Goal: Task Accomplishment & Management: Complete application form

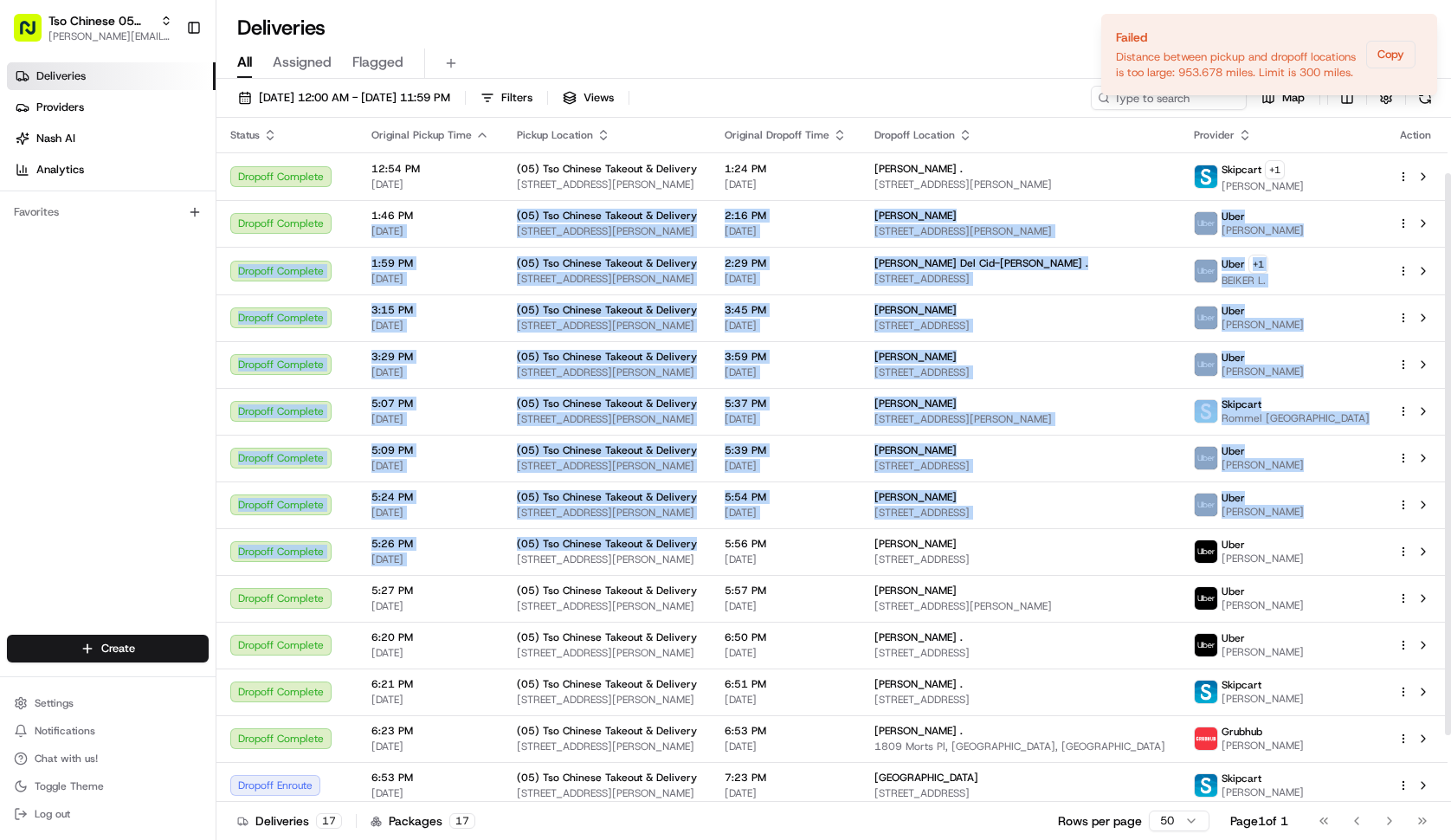
scroll to position [148, 0]
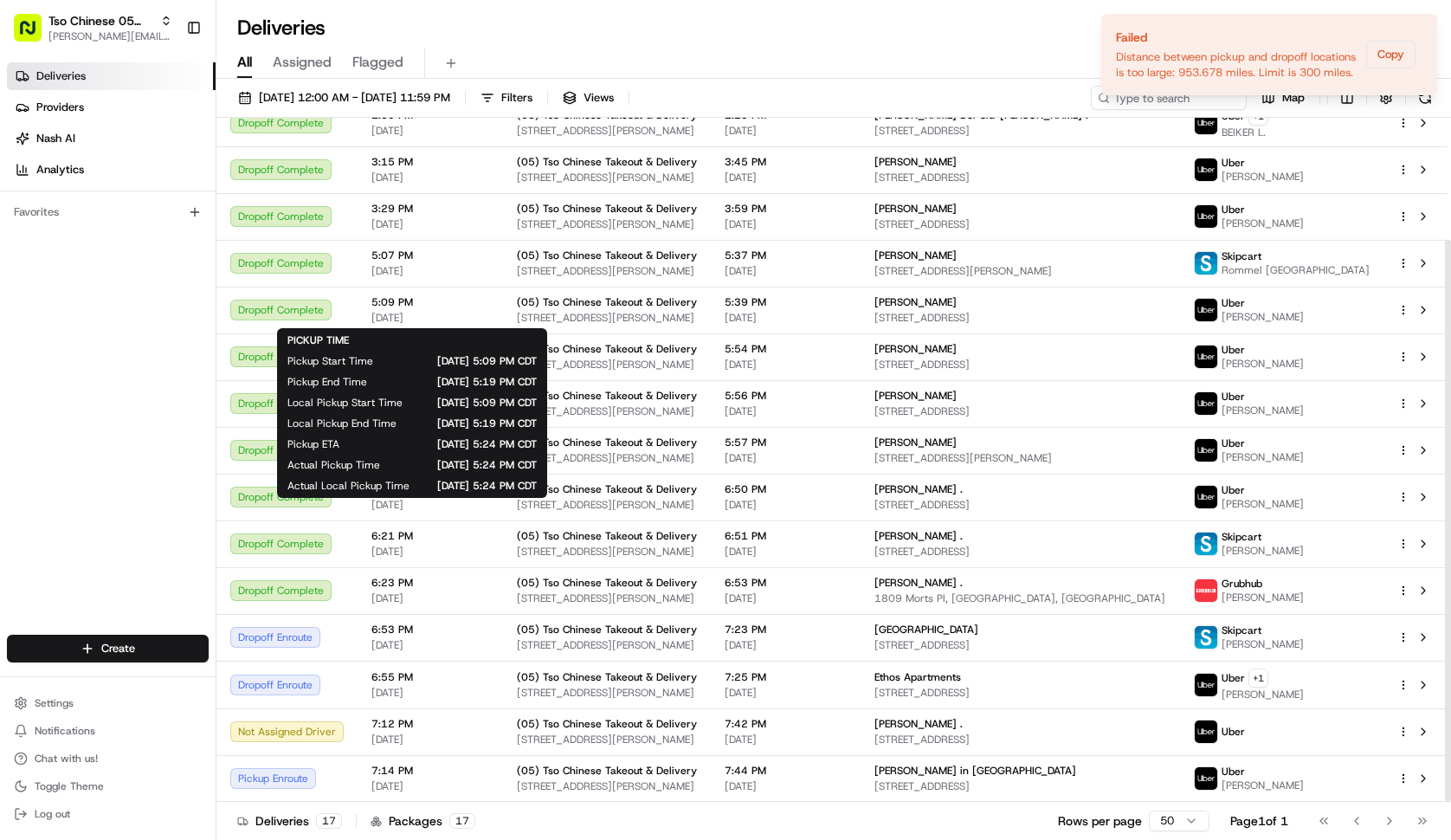
click at [208, 445] on div "Deliveries Providers Nash AI Analytics Favorites" at bounding box center [108, 350] width 216 height 590
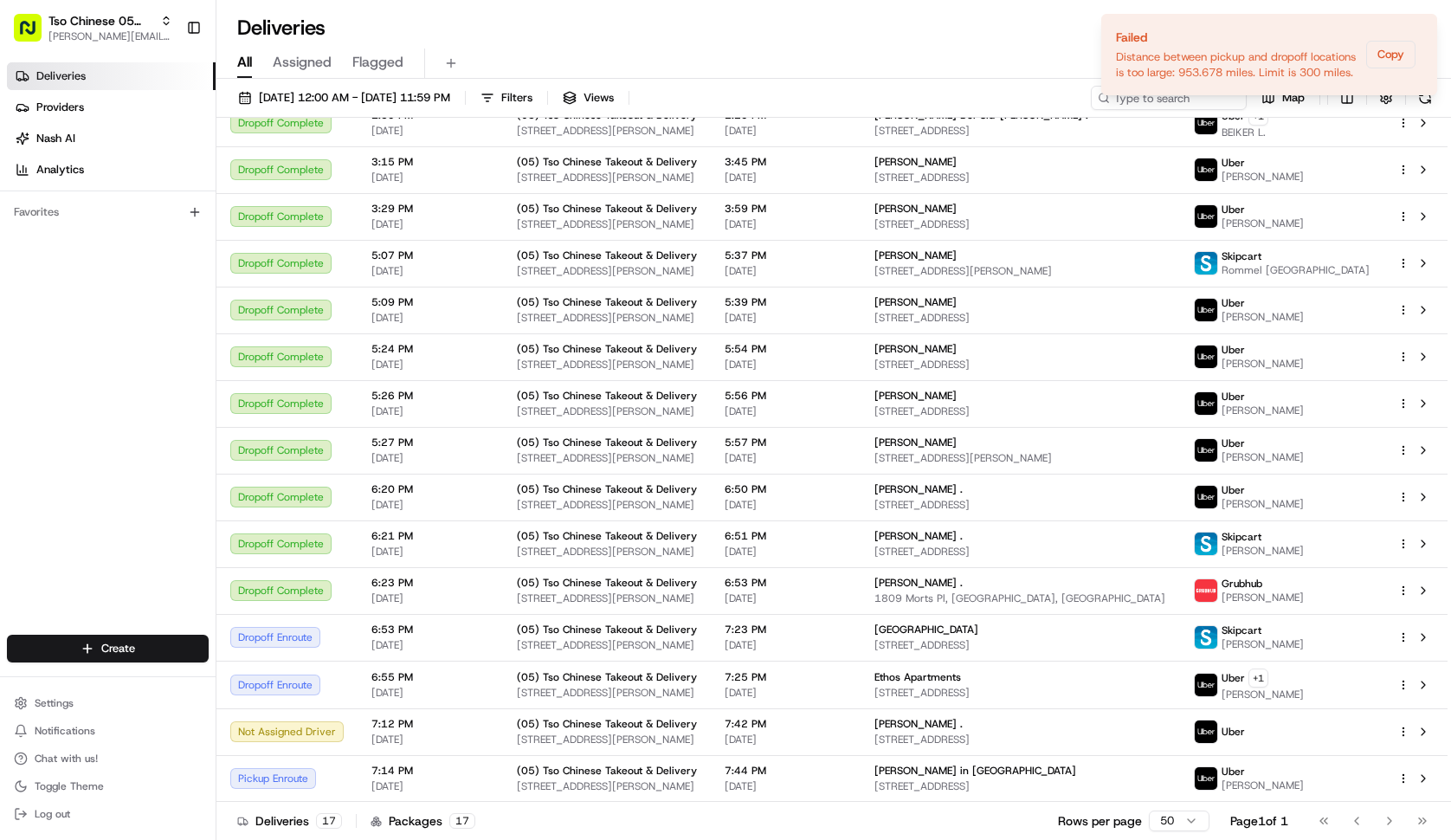
click at [188, 452] on div "Deliveries Providers Nash AI Analytics Favorites" at bounding box center [108, 350] width 216 height 590
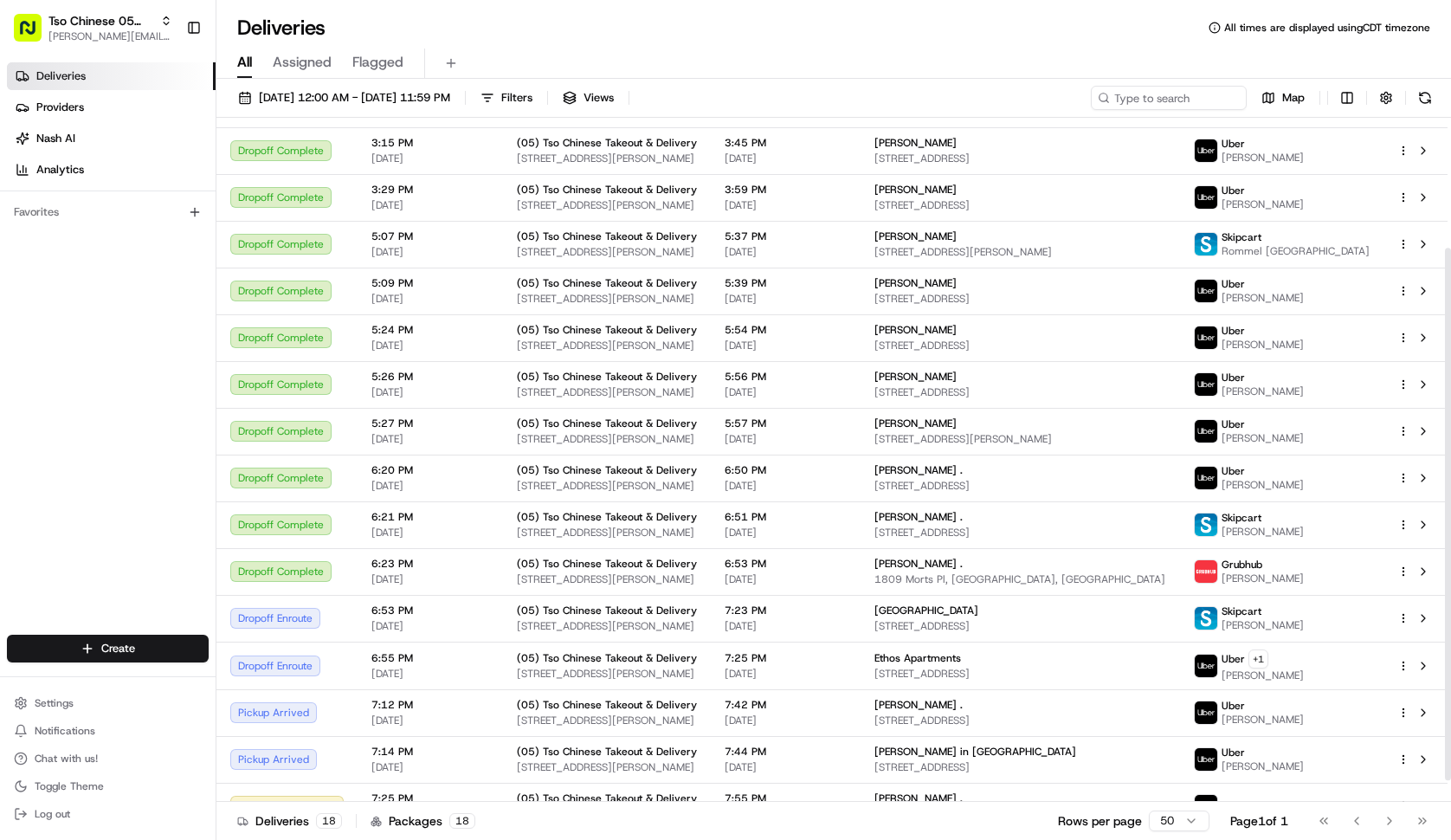
scroll to position [195, 0]
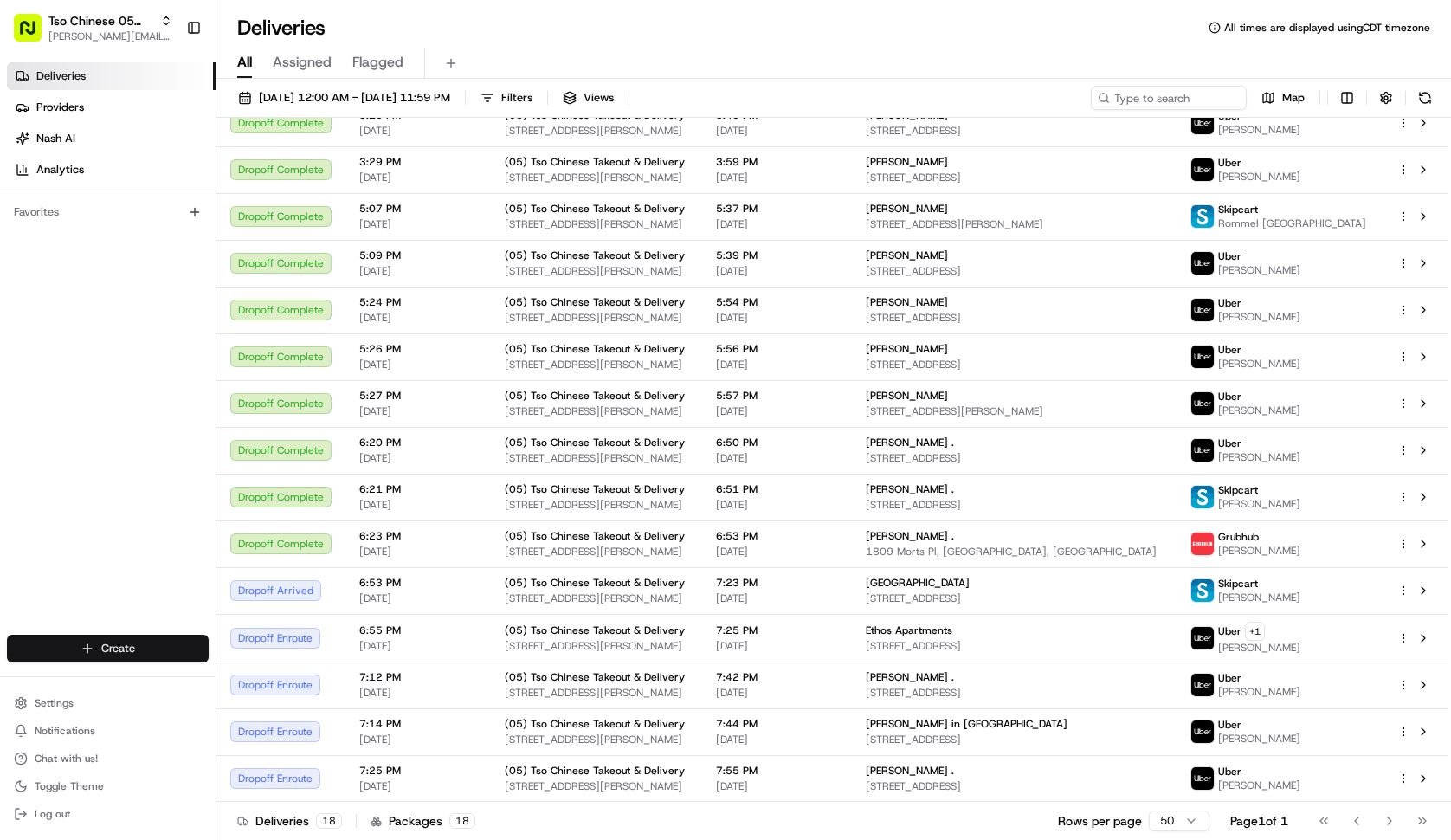
click at [185, 639] on html "Tso Chinese 05 Menchaca paul@tsochinese.com Toggle Sidebar Deliveries Providers…" at bounding box center [725, 420] width 1451 height 840
click at [308, 677] on link "Delivery" at bounding box center [312, 681] width 193 height 32
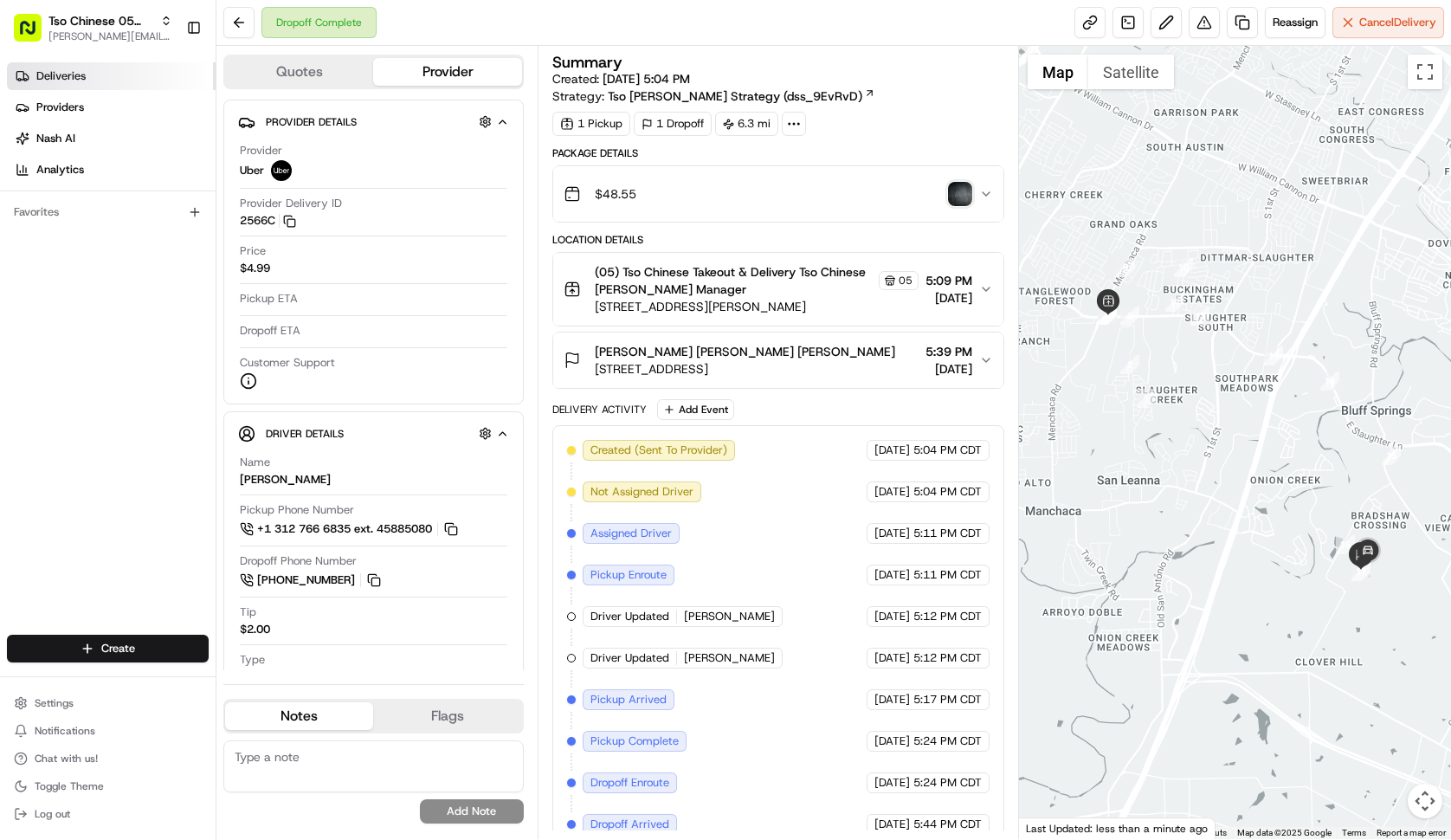
click at [150, 82] on link "Deliveries" at bounding box center [110, 76] width 209 height 28
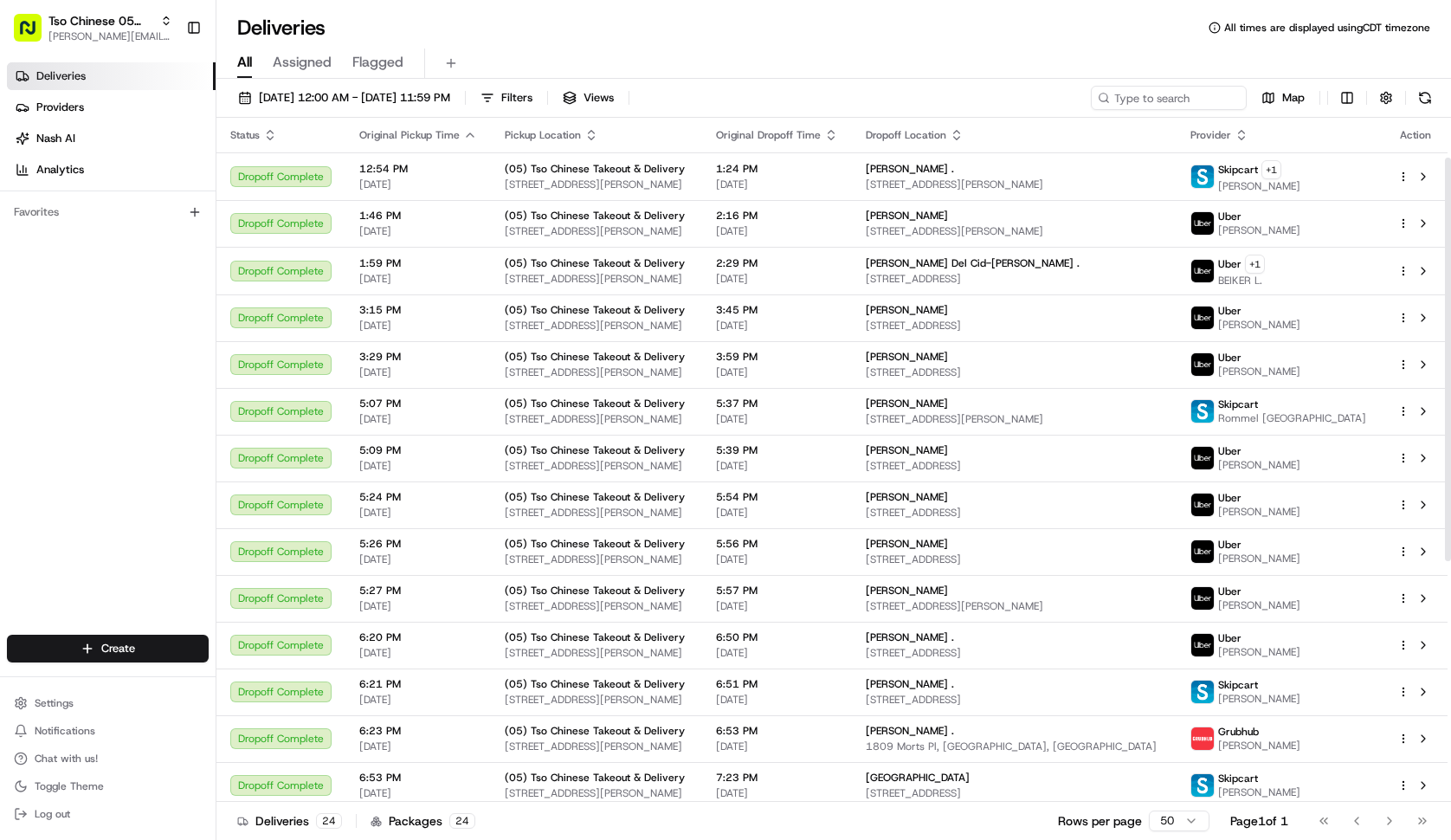
scroll to position [477, 0]
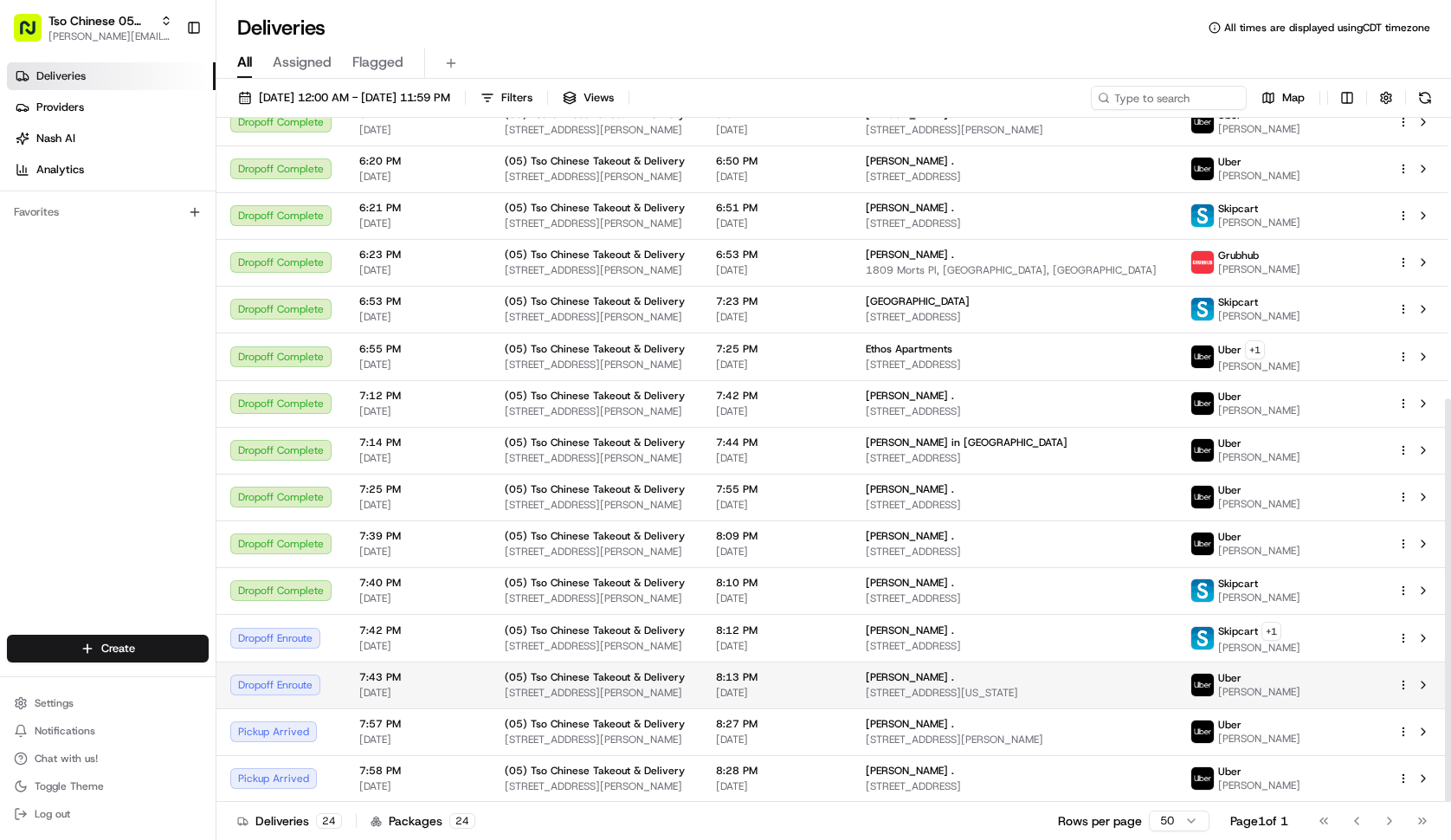
click at [688, 691] on span "[STREET_ADDRESS][PERSON_NAME]" at bounding box center [596, 693] width 184 height 14
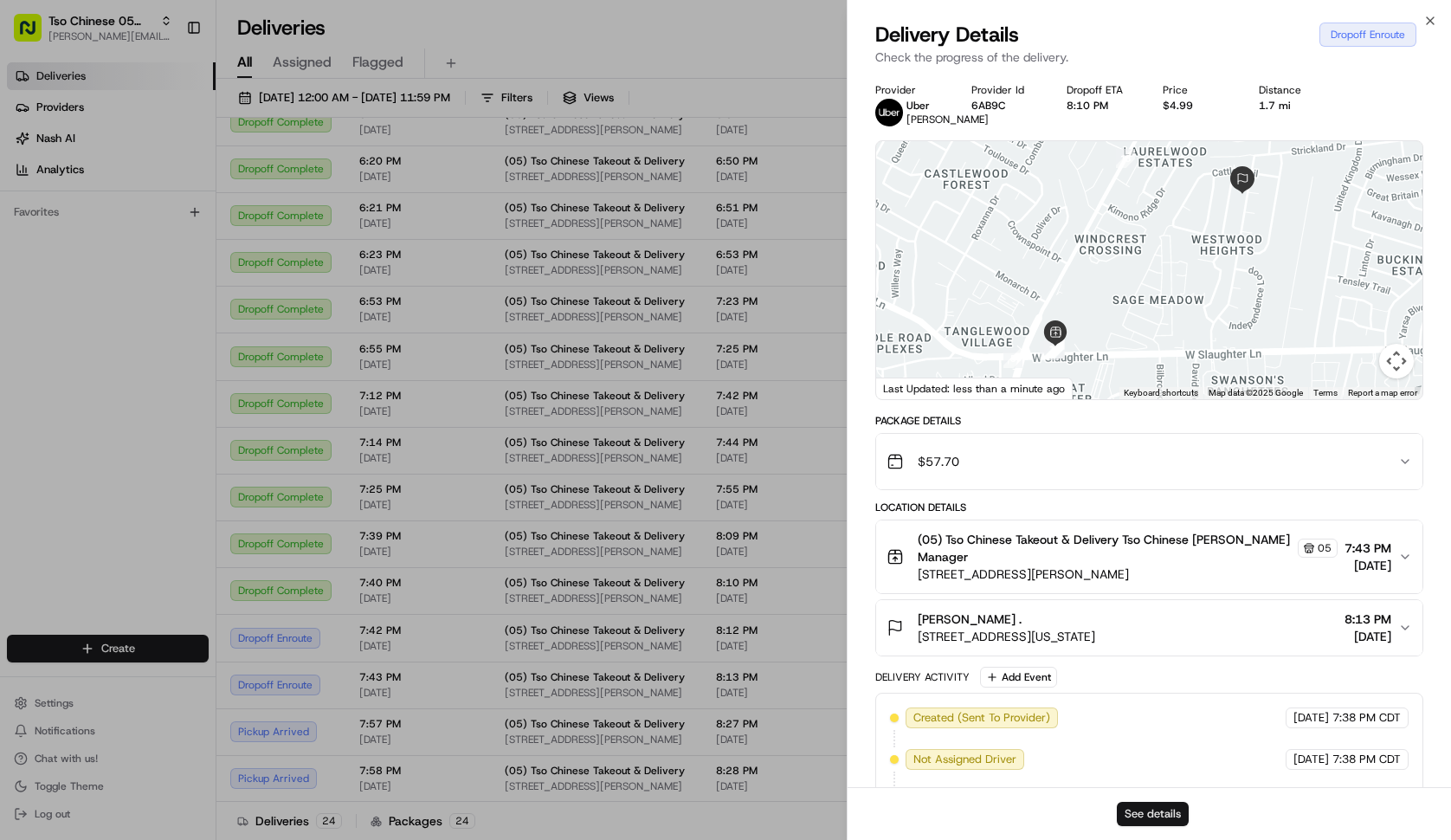
click at [1157, 808] on button "See details" at bounding box center [1153, 814] width 72 height 24
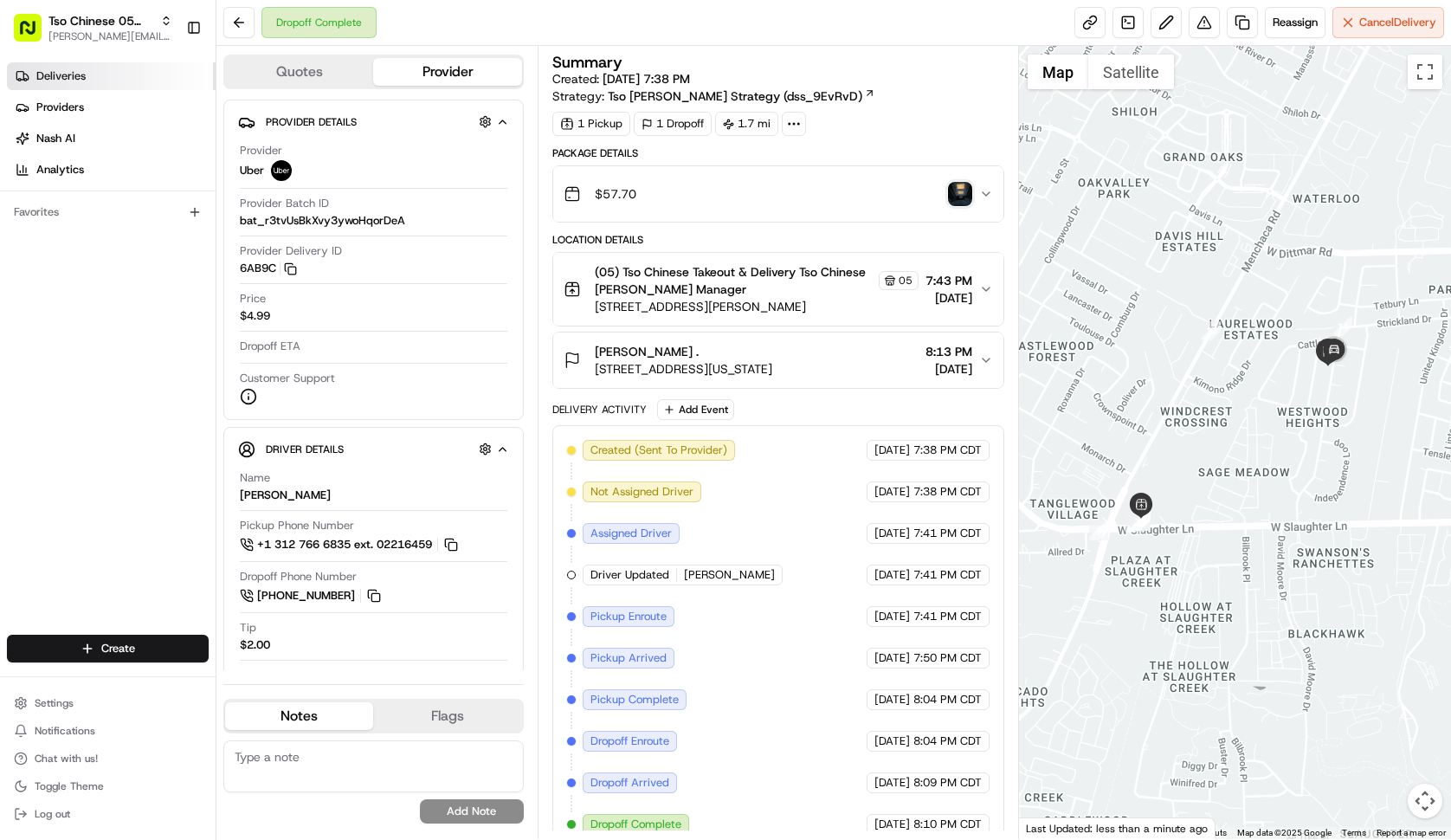
click at [149, 72] on link "Deliveries" at bounding box center [110, 76] width 209 height 28
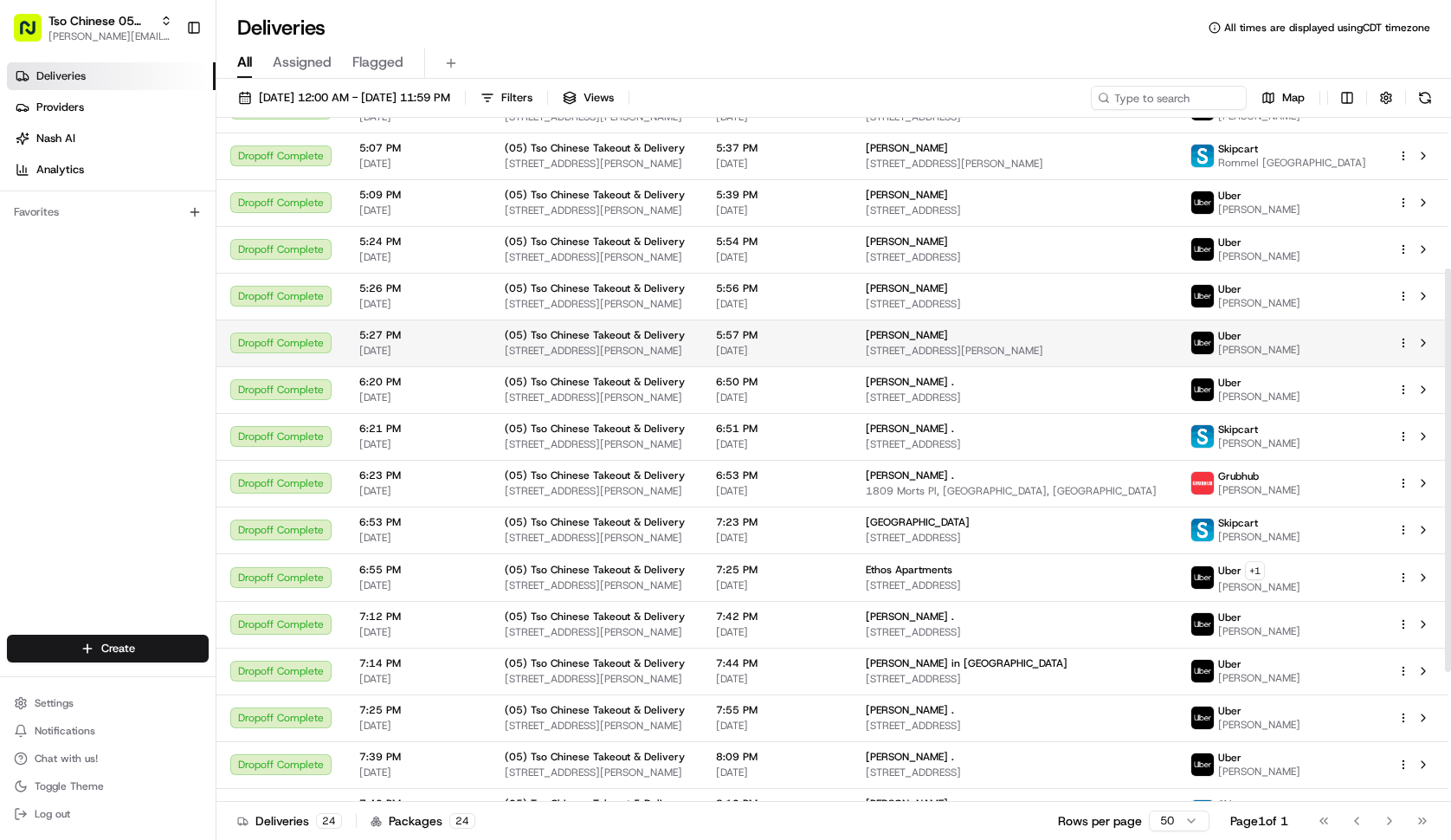
scroll to position [477, 0]
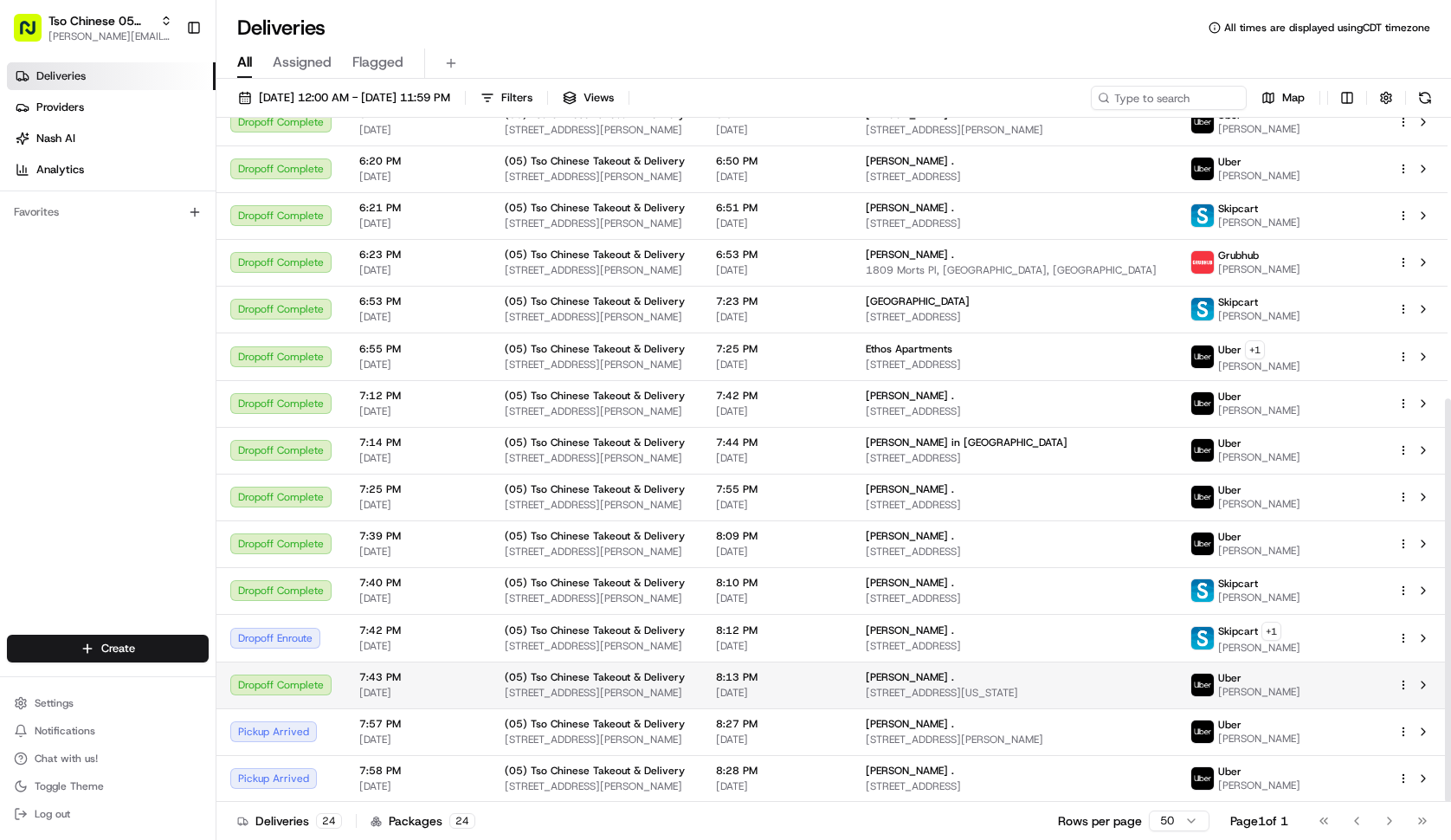
click at [1396, 686] on html "Tso Chinese 05 Menchaca paul@tsochinese.com Toggle Sidebar Deliveries Providers…" at bounding box center [725, 420] width 1451 height 840
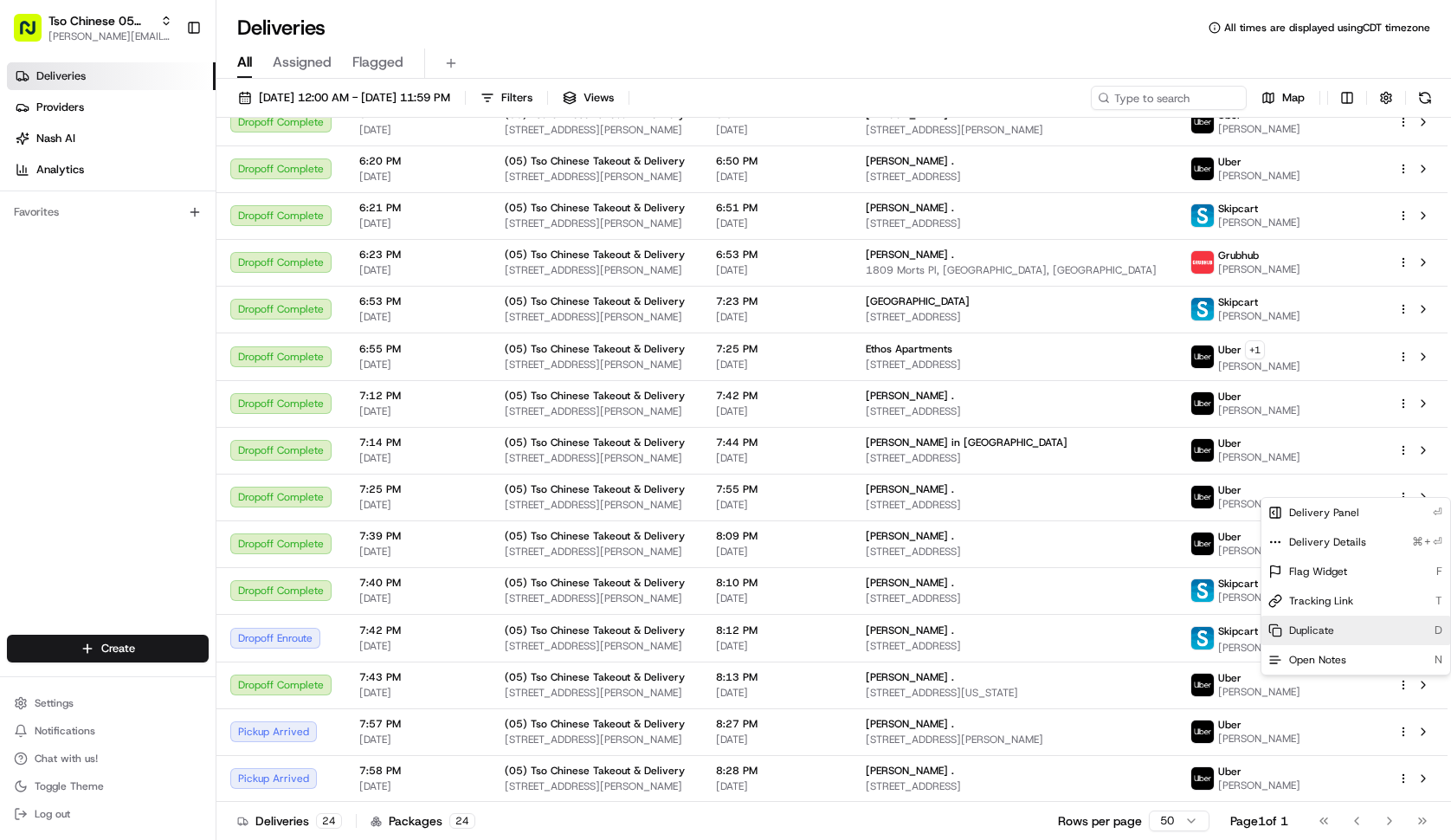
click at [1350, 632] on div "Duplicate D" at bounding box center [1356, 630] width 189 height 30
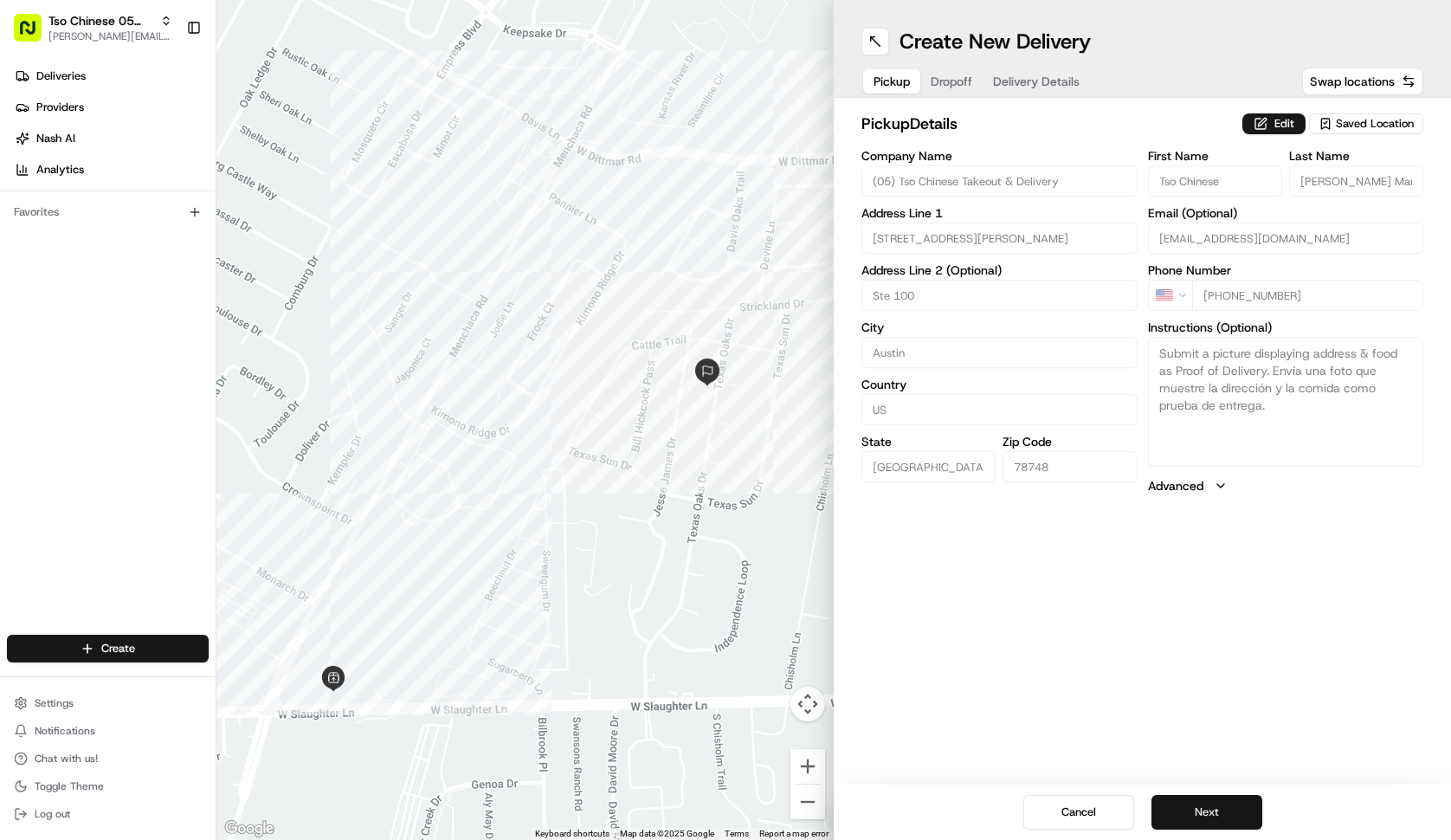
click at [1189, 798] on button "Next" at bounding box center [1207, 811] width 111 height 34
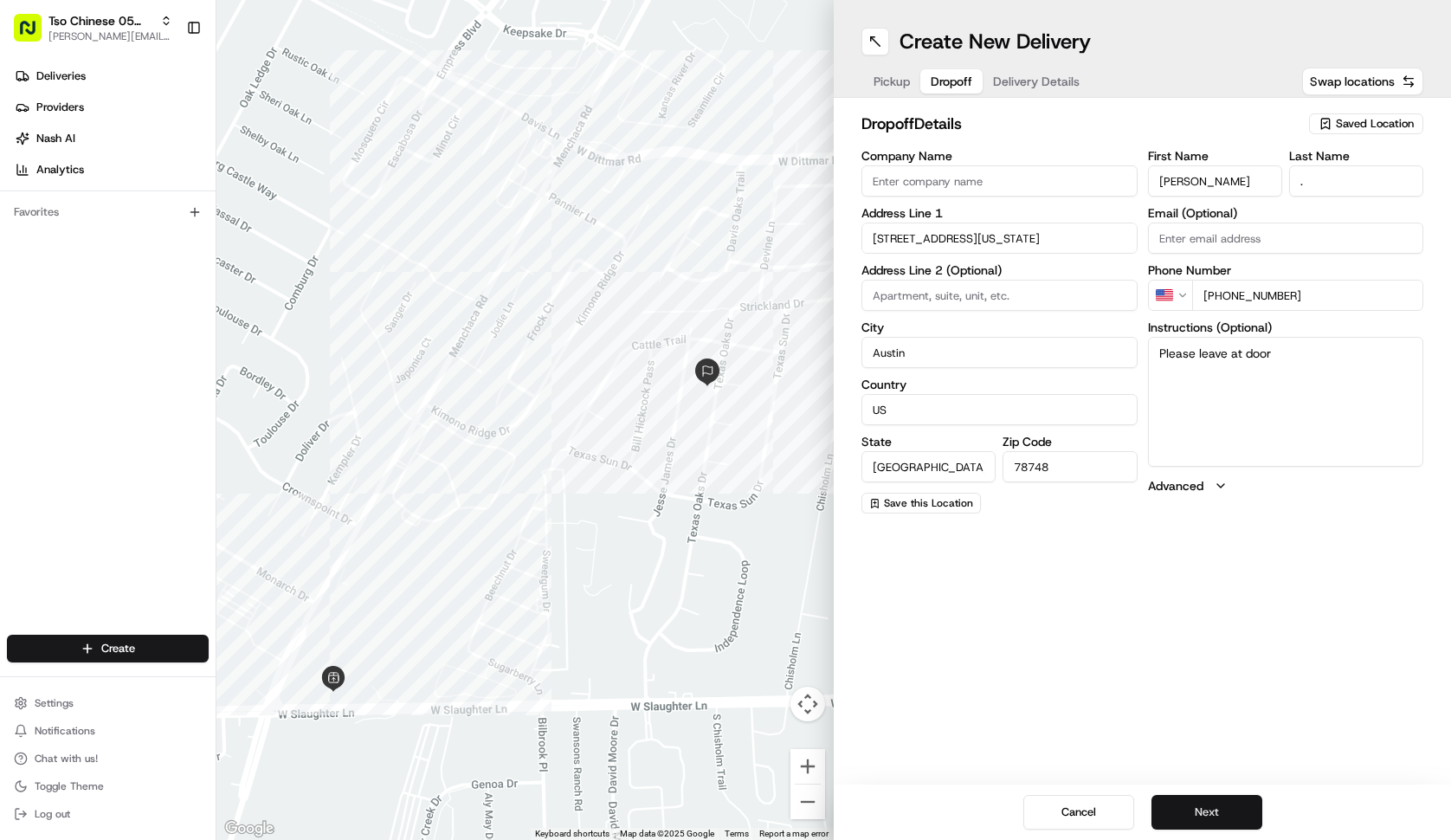
click at [1189, 798] on button "Next" at bounding box center [1207, 811] width 111 height 34
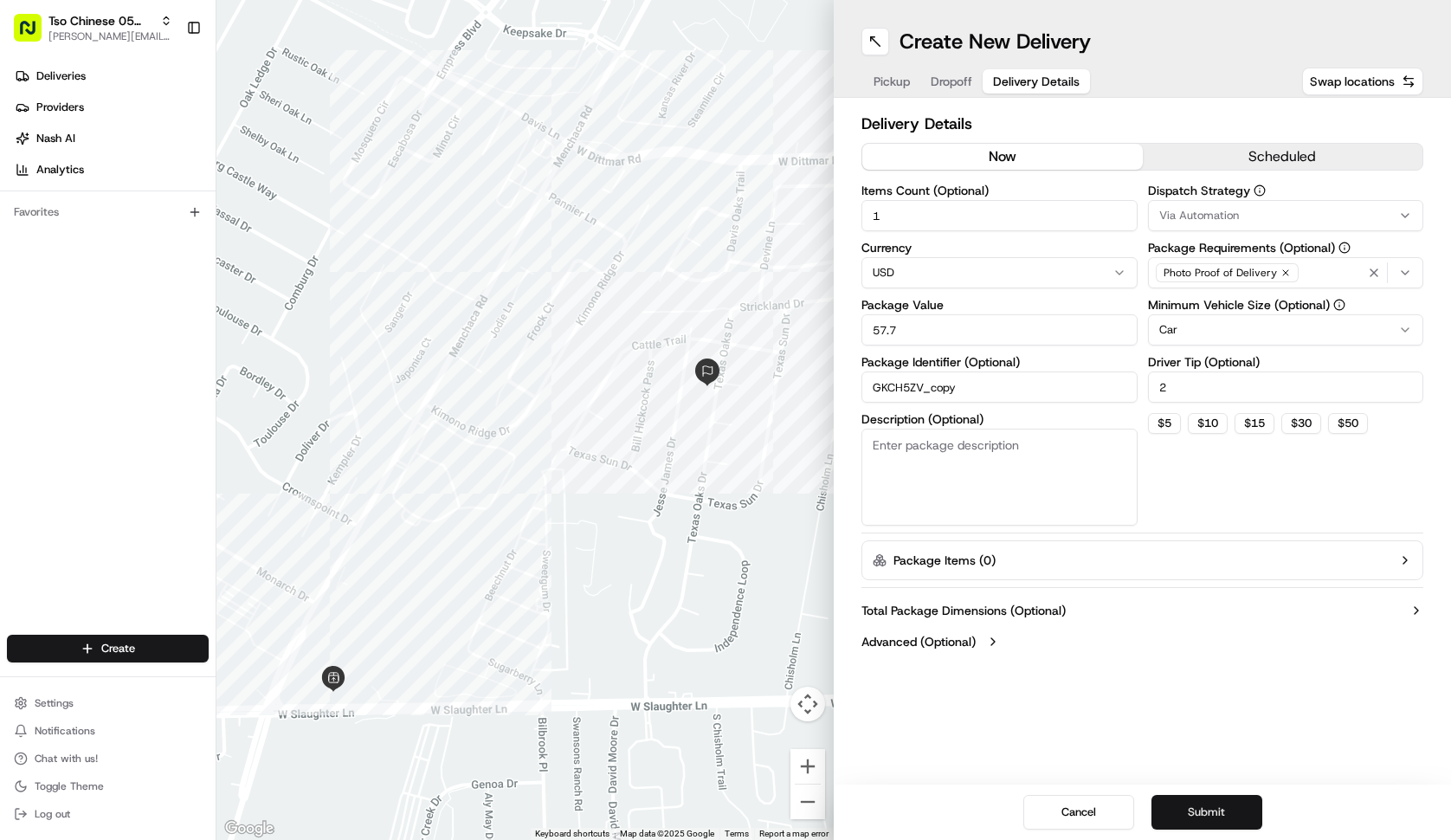
click at [1189, 798] on button "Submit" at bounding box center [1207, 811] width 111 height 34
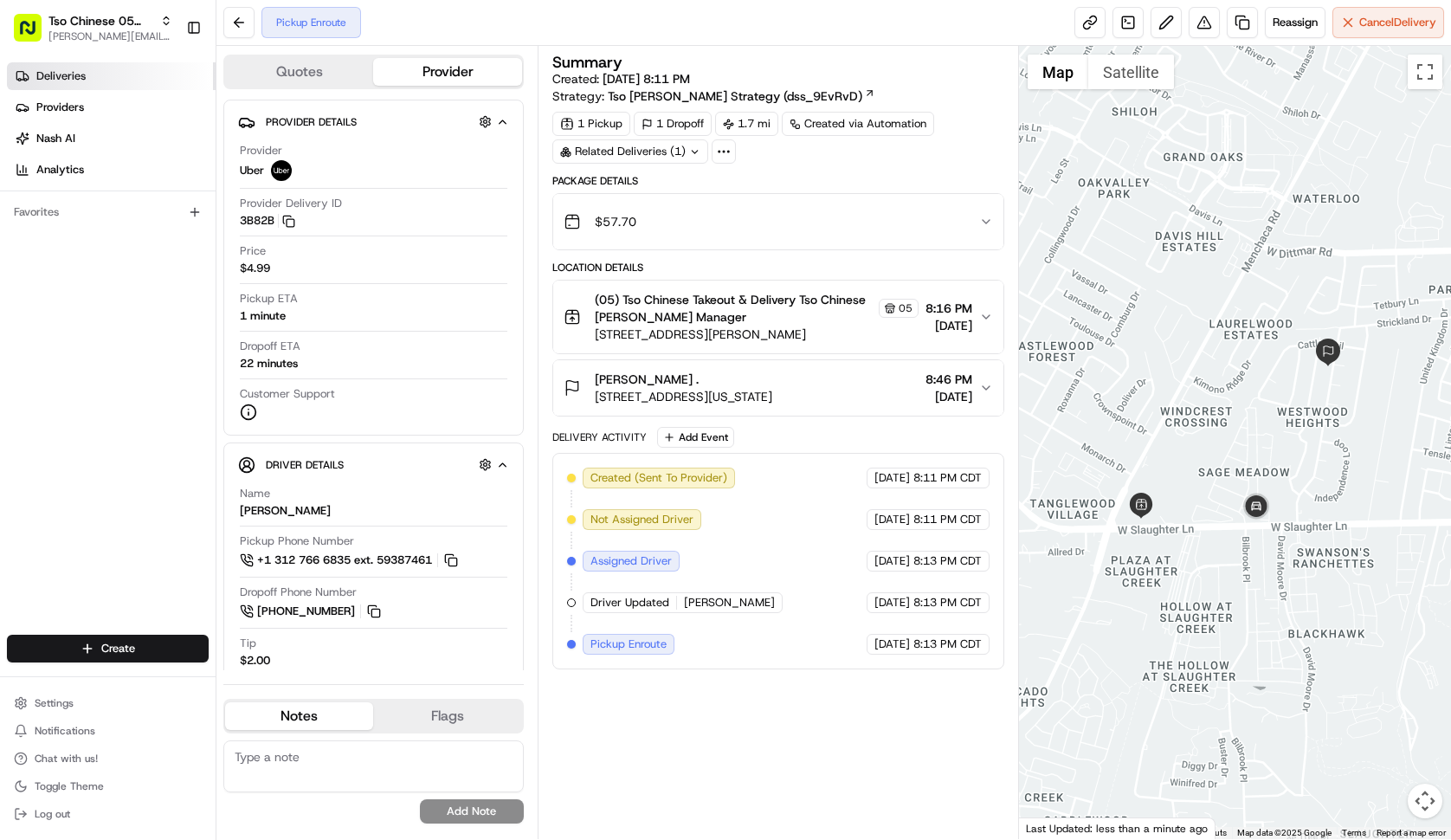
click at [136, 88] on link "Deliveries" at bounding box center [110, 76] width 209 height 28
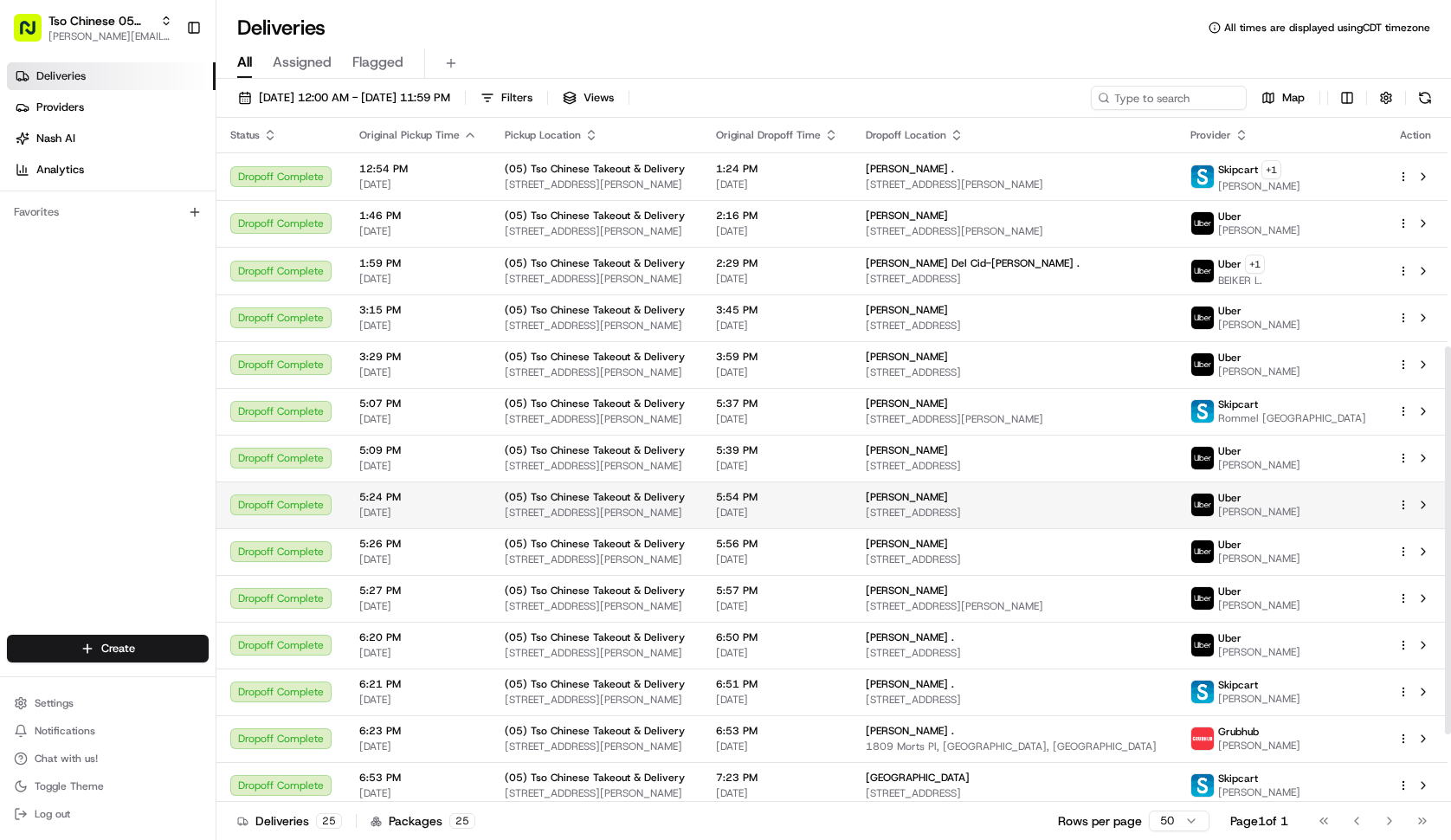
scroll to position [523, 0]
